Goal: Task Accomplishment & Management: Use online tool/utility

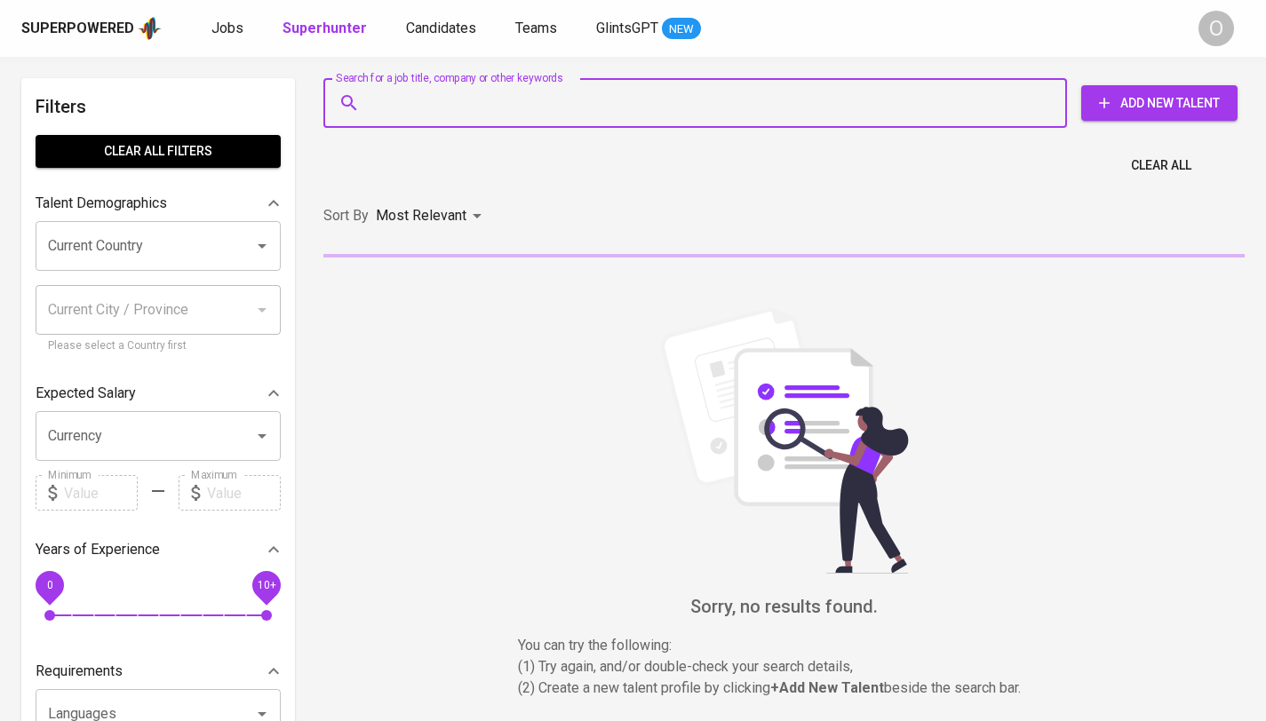
click at [464, 107] on input "Search for a job title, company or other keywords" at bounding box center [699, 103] width 665 height 34
paste input "[EMAIL_ADDRESS][DOMAIN_NAME]"
type input "[EMAIL_ADDRESS][DOMAIN_NAME]"
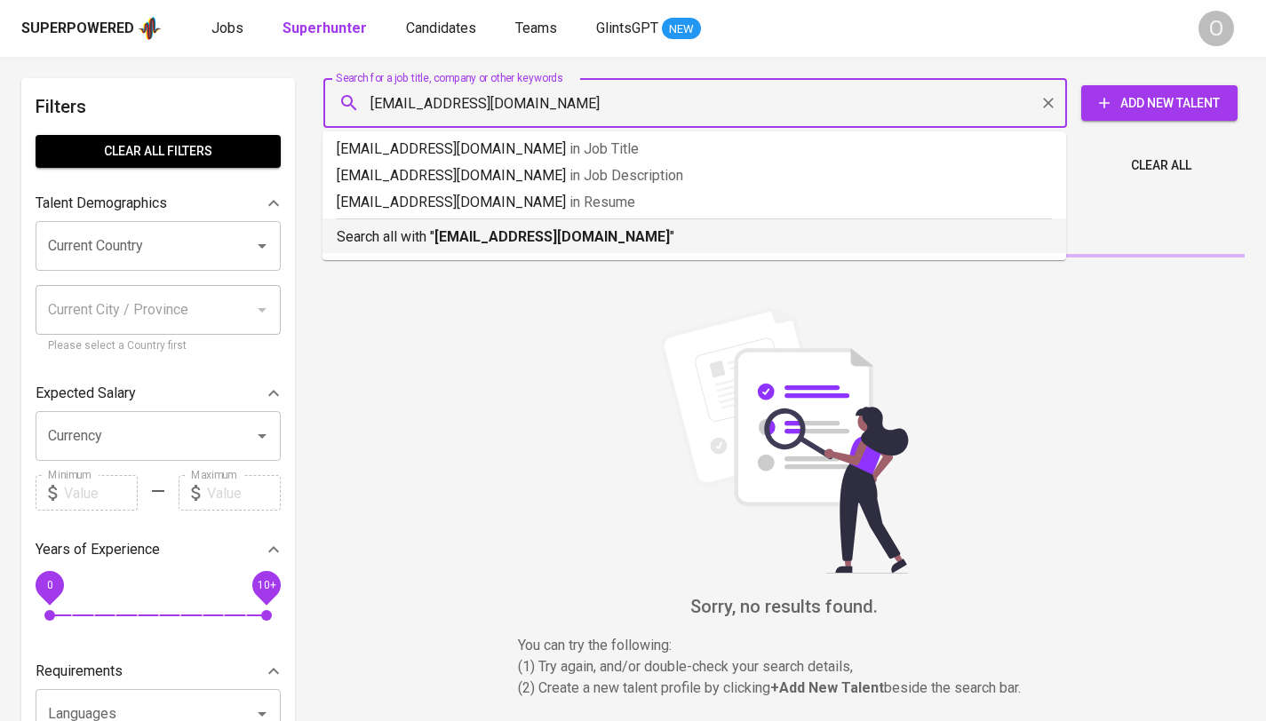
click at [445, 237] on b "[EMAIL_ADDRESS][DOMAIN_NAME]" at bounding box center [551, 236] width 235 height 17
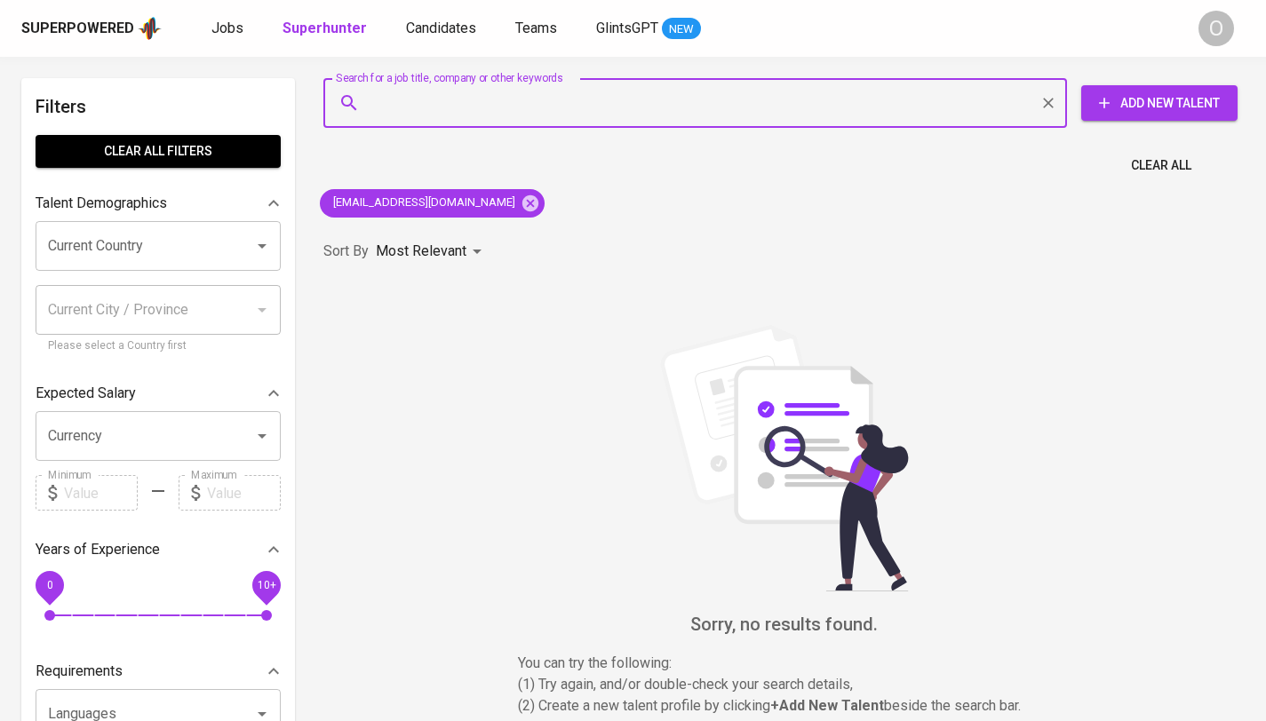
paste input "[PERSON_NAME] Gesit"
type input "[PERSON_NAME] Gesit"
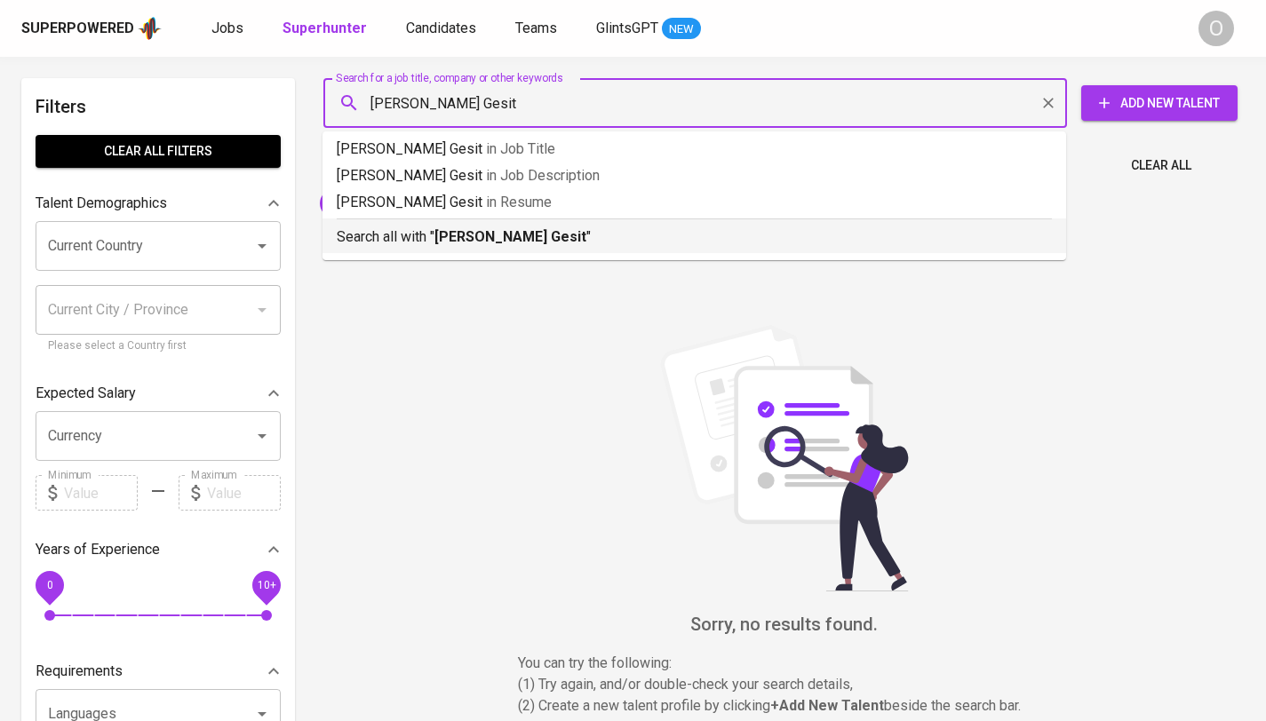
click at [514, 232] on b "[PERSON_NAME] Gesit" at bounding box center [510, 236] width 152 height 17
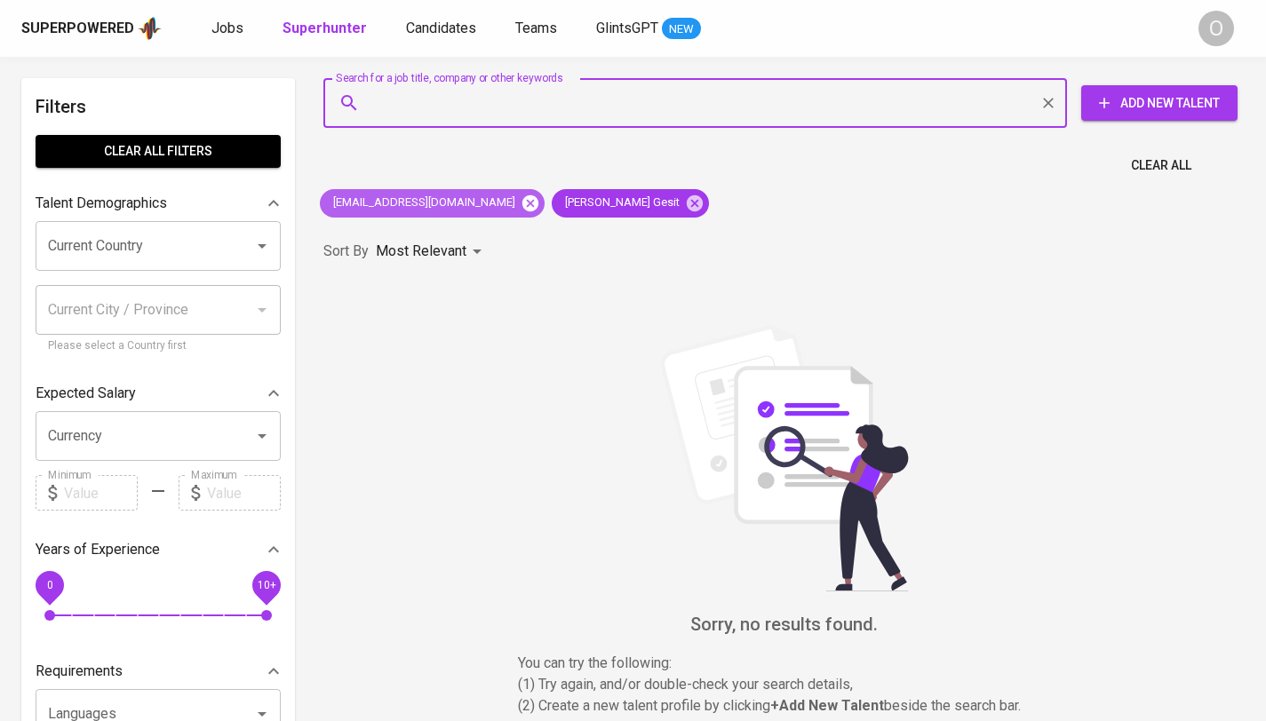
click at [522, 207] on icon at bounding box center [530, 203] width 16 height 16
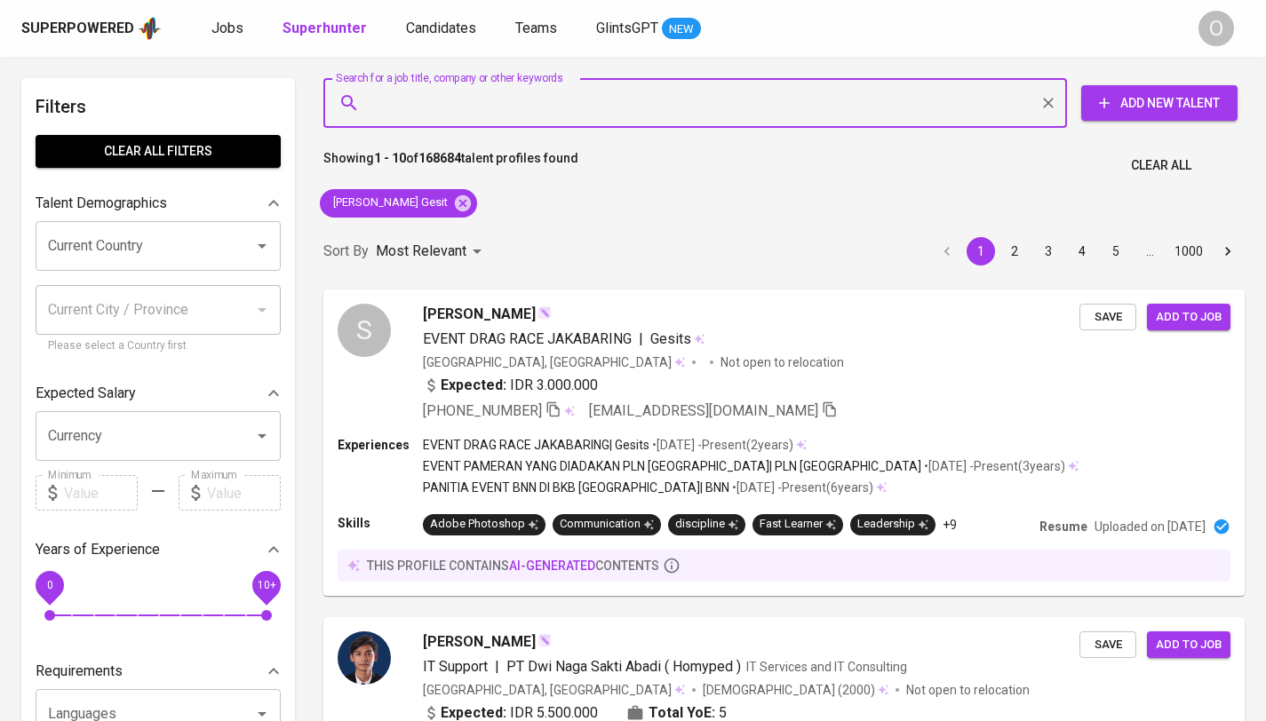
click at [532, 109] on input "Search for a job title, company or other keywords" at bounding box center [699, 103] width 665 height 34
paste input "[PERSON_NAME]"
type input "[PERSON_NAME]"
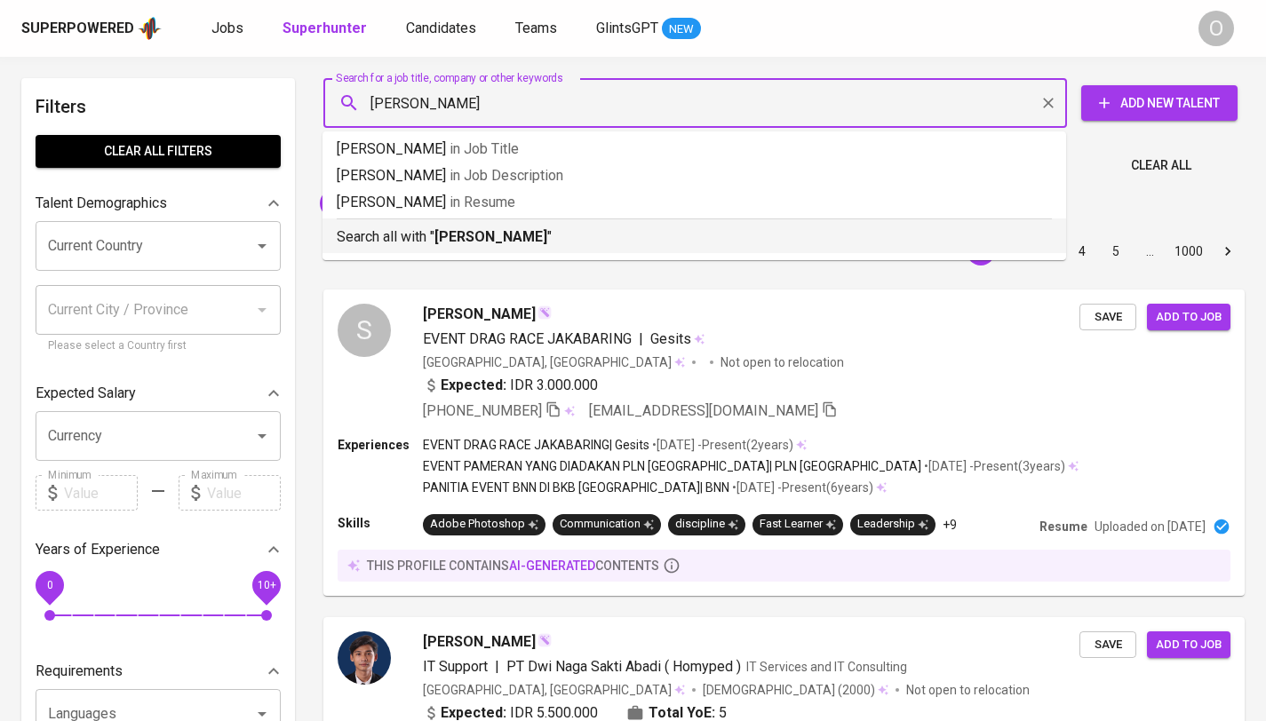
click at [446, 237] on b "[PERSON_NAME]" at bounding box center [490, 236] width 113 height 17
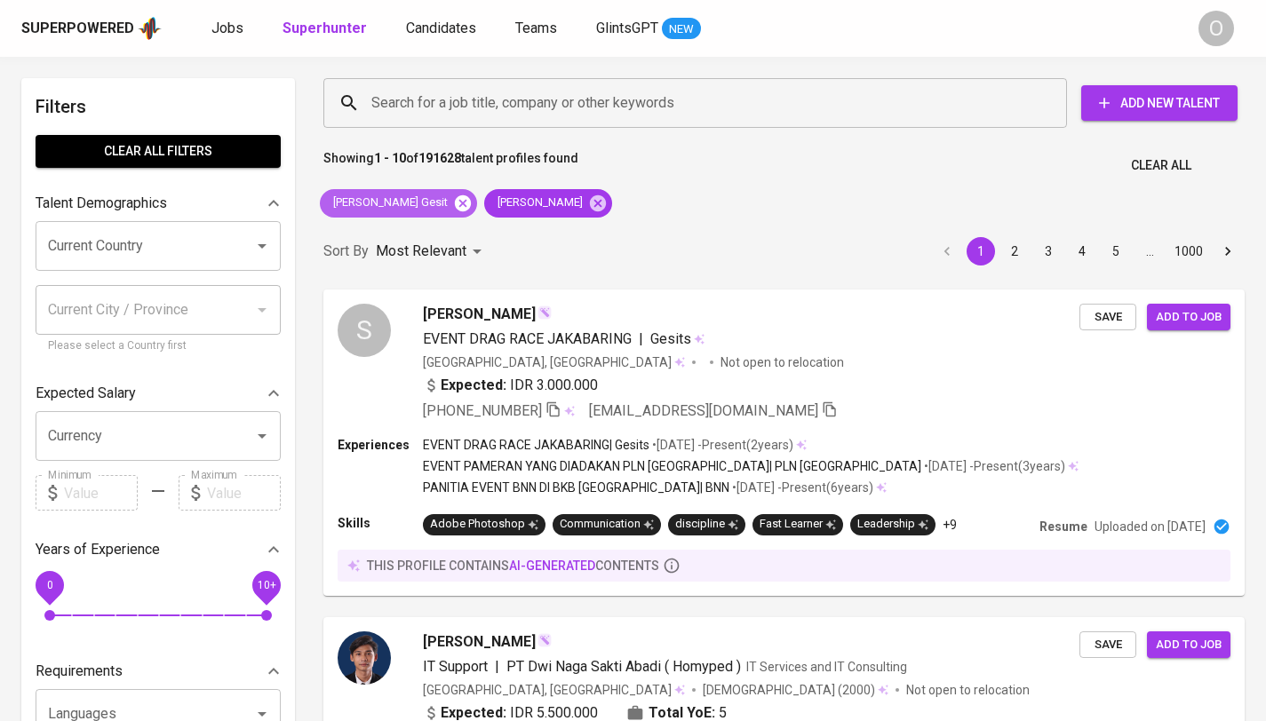
click at [453, 205] on icon at bounding box center [463, 204] width 20 height 20
